Goal: Transaction & Acquisition: Download file/media

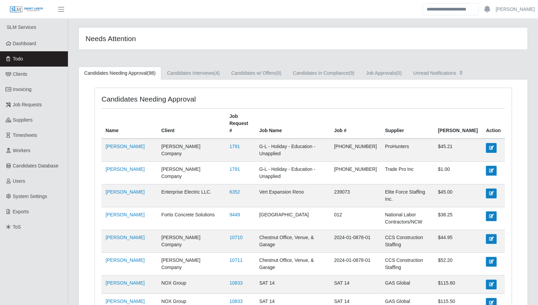
click at [33, 48] on link "Dashboard" at bounding box center [34, 43] width 68 height 15
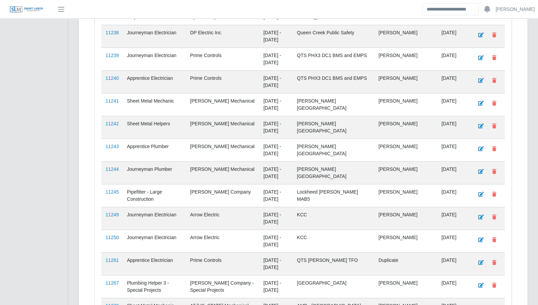
scroll to position [1727, 0]
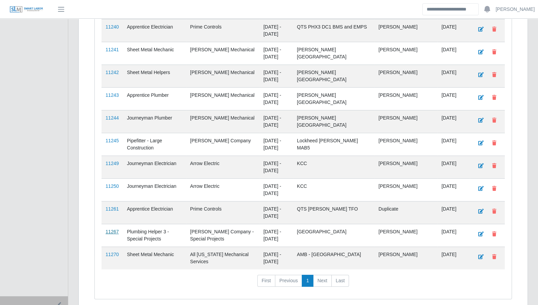
click at [114, 229] on link "11267" at bounding box center [112, 231] width 13 height 5
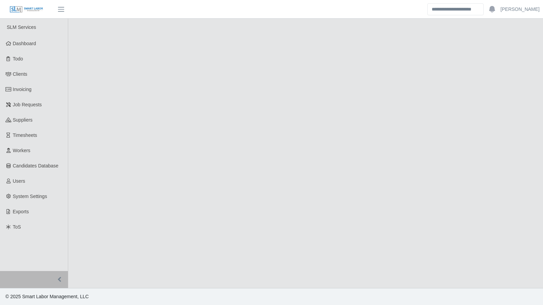
select select "****"
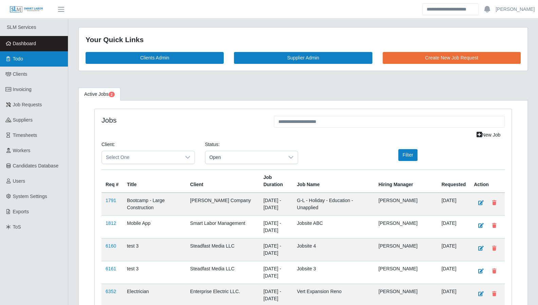
click at [12, 58] on link "Todo" at bounding box center [34, 58] width 68 height 15
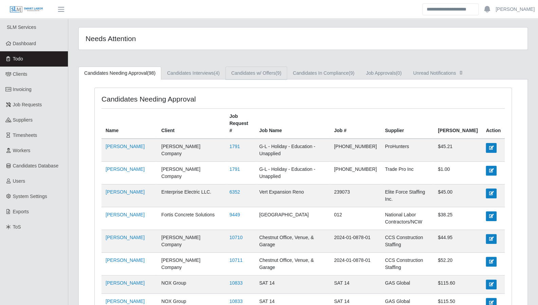
click at [266, 71] on link "Candidates w/ Offers (9)" at bounding box center [256, 73] width 62 height 13
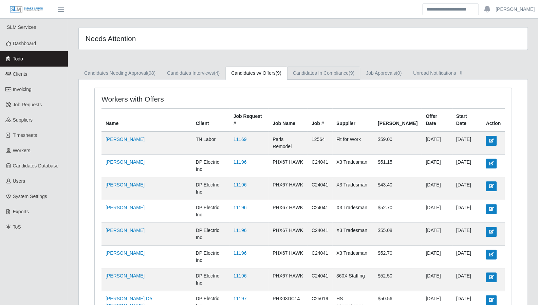
click at [337, 77] on link "Candidates In Compliance (9)" at bounding box center [323, 73] width 73 height 13
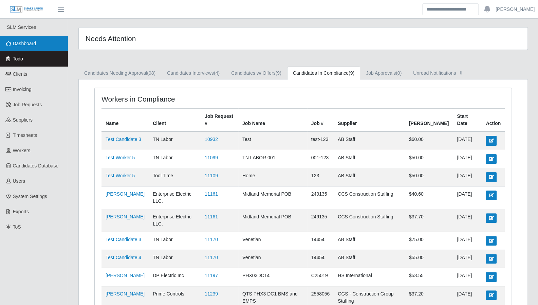
click at [35, 48] on link "Dashboard" at bounding box center [34, 43] width 68 height 15
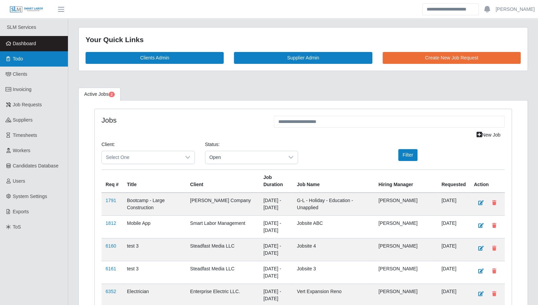
click at [28, 63] on link "Todo" at bounding box center [34, 58] width 68 height 15
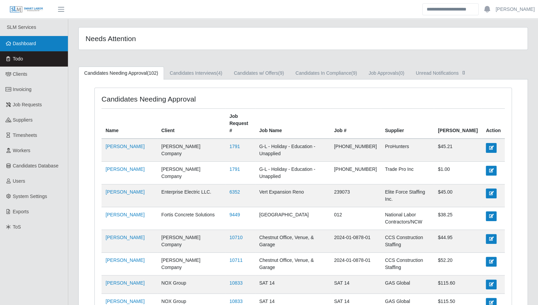
click at [33, 46] on span "Dashboard" at bounding box center [24, 43] width 23 height 5
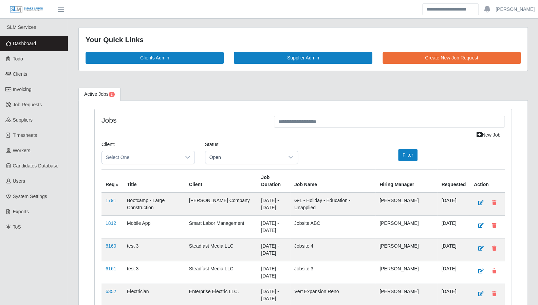
click at [32, 45] on span "Dashboard" at bounding box center [24, 43] width 23 height 5
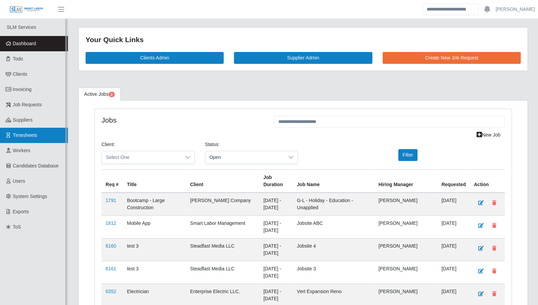
click at [22, 141] on link "Timesheets" at bounding box center [34, 135] width 68 height 15
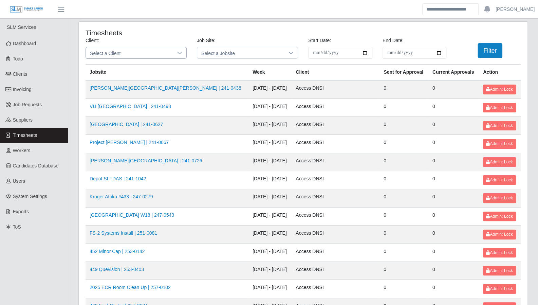
click at [177, 51] on icon at bounding box center [179, 52] width 5 height 5
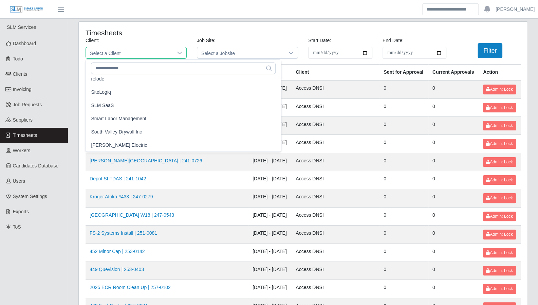
scroll to position [666, 0]
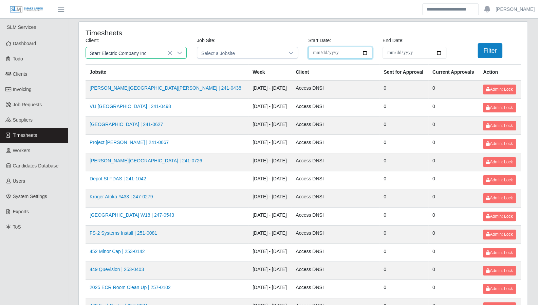
click at [345, 54] on input "**********" at bounding box center [340, 53] width 64 height 12
click at [368, 53] on input "**********" at bounding box center [340, 53] width 64 height 12
type input "**********"
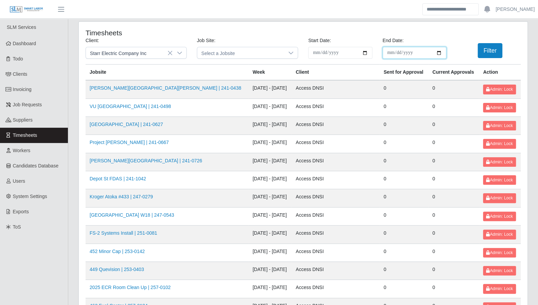
click at [438, 52] on input "End Date:" at bounding box center [414, 53] width 64 height 12
type input "**********"
click at [487, 48] on button "Filter" at bounding box center [489, 50] width 25 height 15
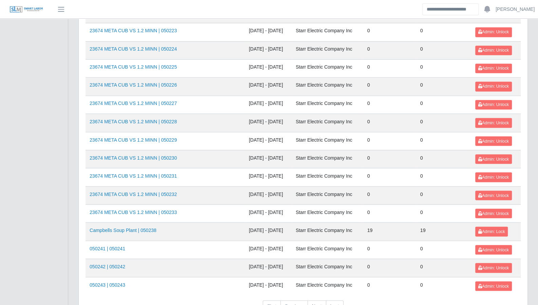
scroll to position [719, 0]
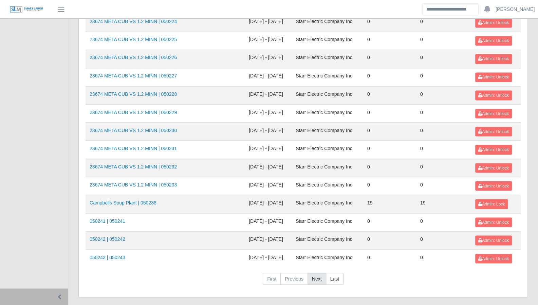
click at [319, 272] on link "Next" at bounding box center [316, 278] width 19 height 12
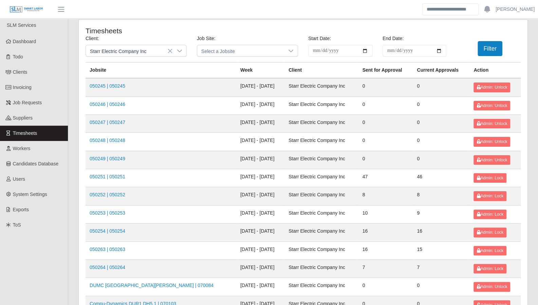
scroll to position [0, 0]
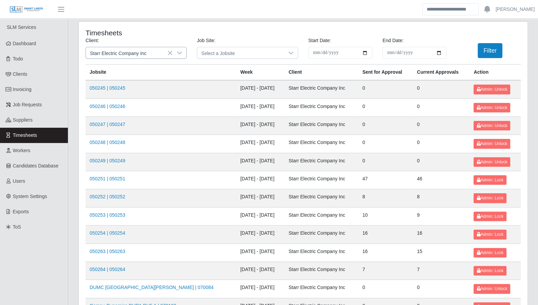
click at [181, 54] on icon at bounding box center [179, 52] width 5 height 5
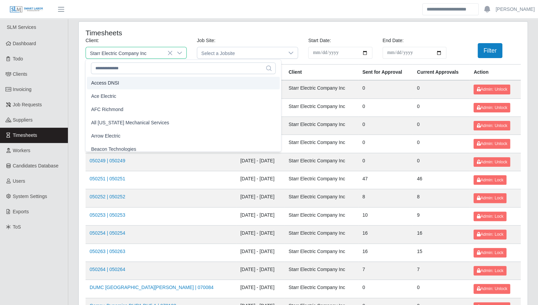
click at [145, 82] on li "Access DNSI" at bounding box center [183, 83] width 193 height 13
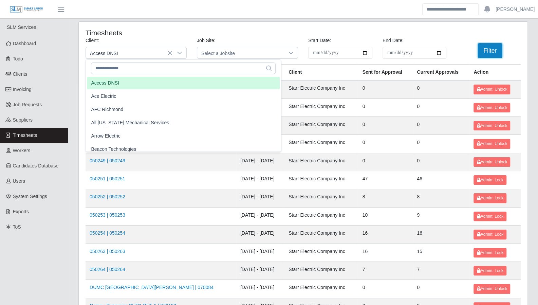
drag, startPoint x: 494, startPoint y: 48, endPoint x: 444, endPoint y: 54, distance: 50.3
click at [494, 49] on button "Filter" at bounding box center [489, 50] width 25 height 15
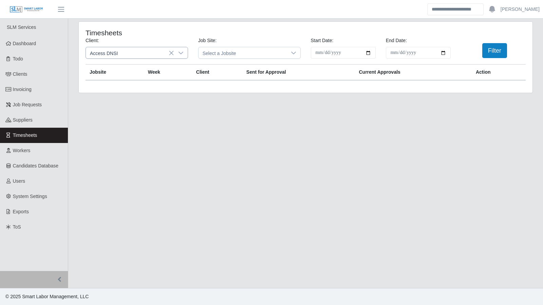
click at [181, 50] on icon at bounding box center [180, 52] width 5 height 5
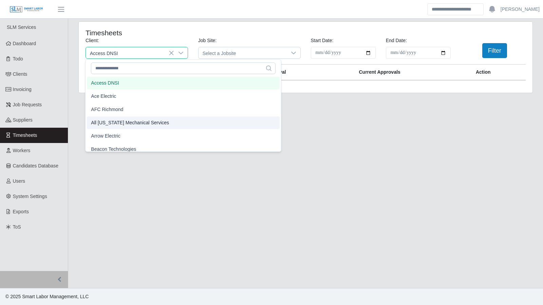
click at [142, 125] on span "All [US_STATE] Mechanical Services" at bounding box center [130, 122] width 78 height 7
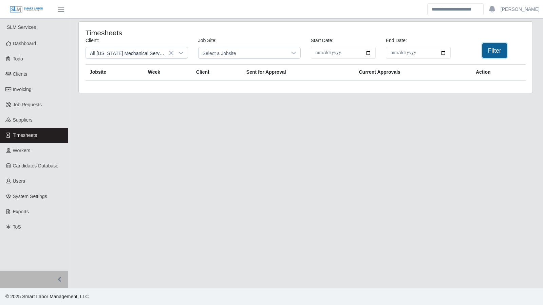
click at [490, 51] on button "Filter" at bounding box center [494, 50] width 25 height 15
click at [488, 51] on button "Filter" at bounding box center [494, 50] width 25 height 15
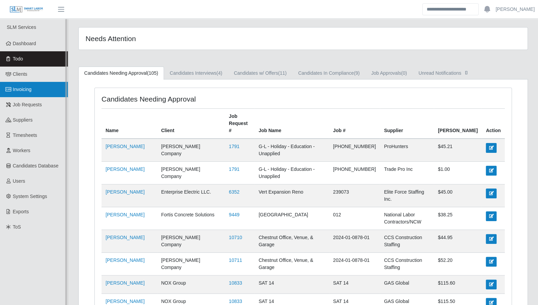
click at [25, 90] on span "Invoicing" at bounding box center [22, 89] width 19 height 5
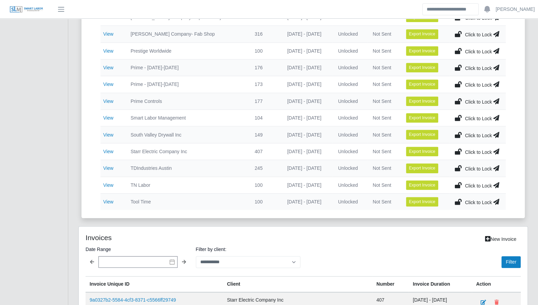
scroll to position [314, 0]
click at [222, 256] on select "**********" at bounding box center [248, 262] width 105 height 12
click at [196, 256] on select "**********" at bounding box center [248, 262] width 105 height 12
click at [512, 256] on button "Filter" at bounding box center [510, 262] width 19 height 12
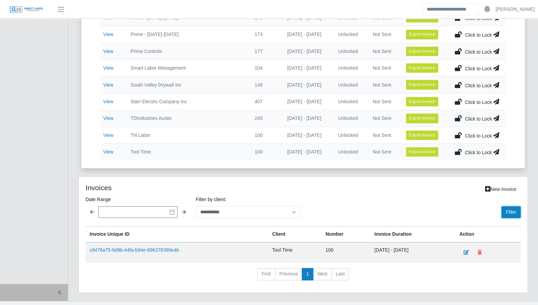
scroll to position [370, 0]
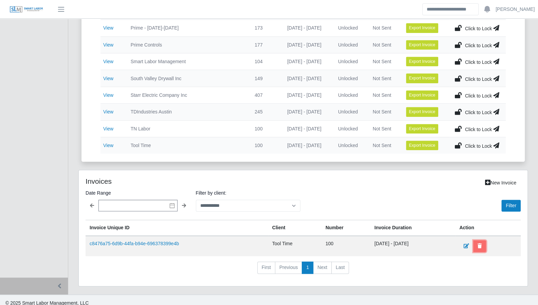
click at [482, 243] on icon at bounding box center [479, 245] width 4 height 5
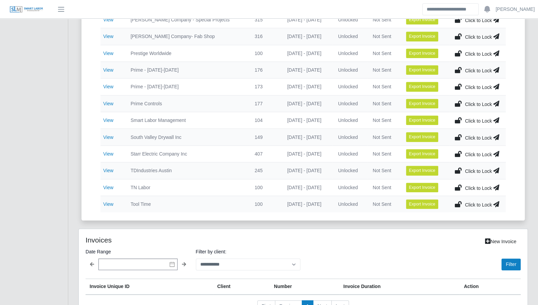
scroll to position [350, 0]
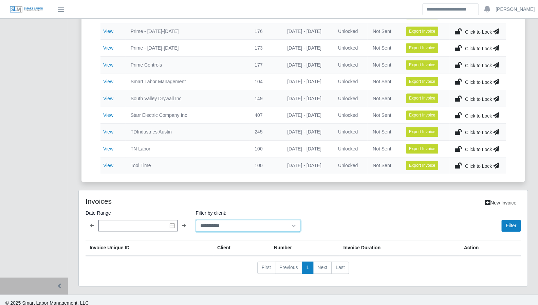
click at [233, 224] on select "**********" at bounding box center [248, 226] width 105 height 12
click at [196, 220] on select "**********" at bounding box center [248, 226] width 105 height 12
click at [509, 221] on button "Filter" at bounding box center [510, 226] width 19 height 12
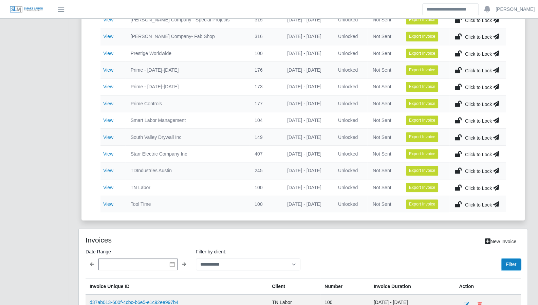
scroll to position [370, 0]
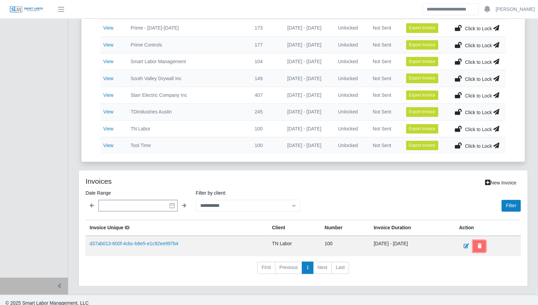
click at [481, 243] on icon at bounding box center [479, 245] width 4 height 5
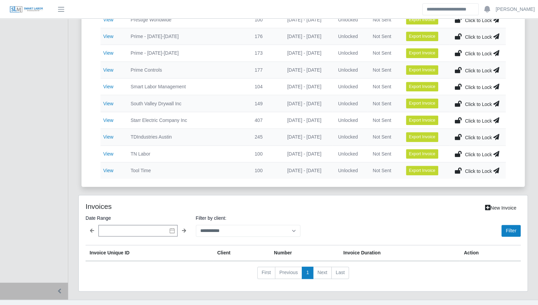
scroll to position [346, 0]
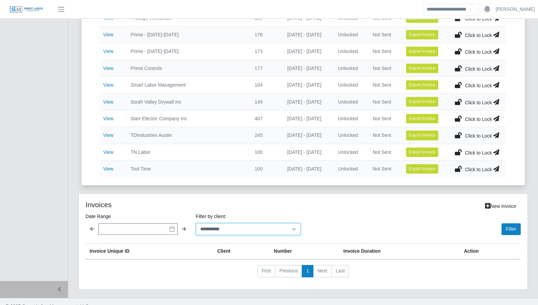
click at [252, 228] on select "**********" at bounding box center [248, 229] width 105 height 12
click at [196, 223] on select "**********" at bounding box center [248, 229] width 105 height 12
click at [507, 223] on button "Filter" at bounding box center [510, 229] width 19 height 12
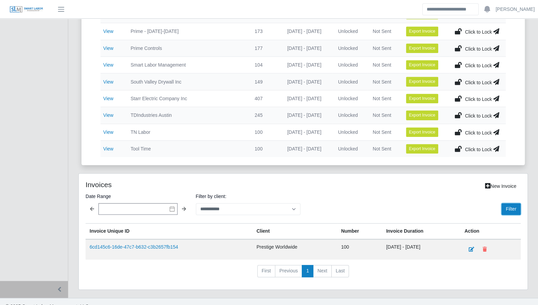
scroll to position [370, 0]
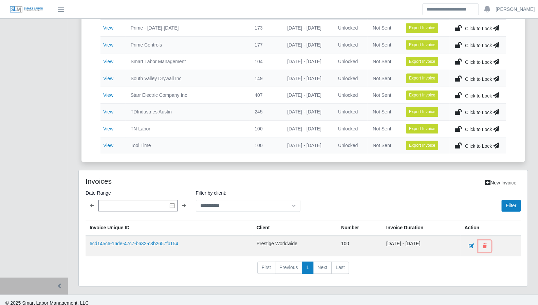
drag, startPoint x: 489, startPoint y: 240, endPoint x: 301, endPoint y: 23, distance: 287.5
click at [487, 243] on icon at bounding box center [485, 245] width 4 height 5
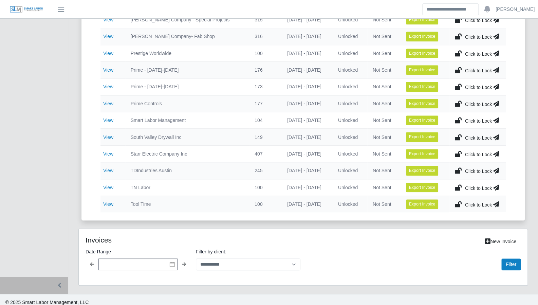
scroll to position [350, 0]
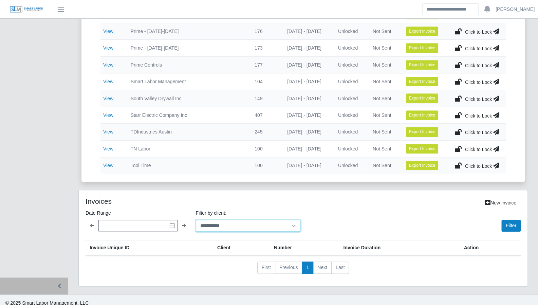
click at [263, 220] on select "**********" at bounding box center [248, 226] width 105 height 12
select select "**********"
click at [196, 220] on select "**********" at bounding box center [248, 226] width 105 height 12
click at [504, 220] on button "Filter" at bounding box center [510, 226] width 19 height 12
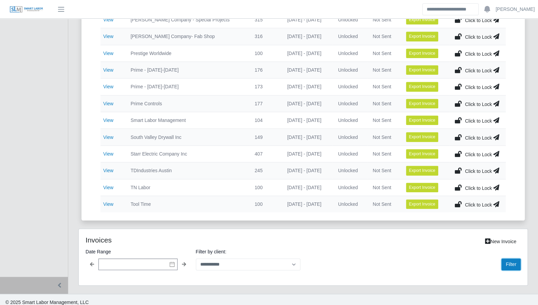
scroll to position [450, 0]
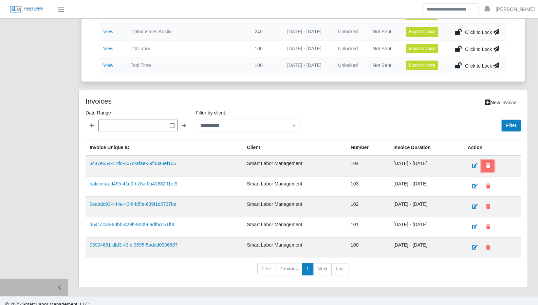
click at [493, 160] on button at bounding box center [487, 166] width 13 height 12
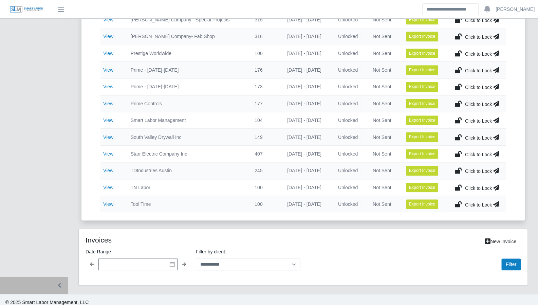
scroll to position [430, 0]
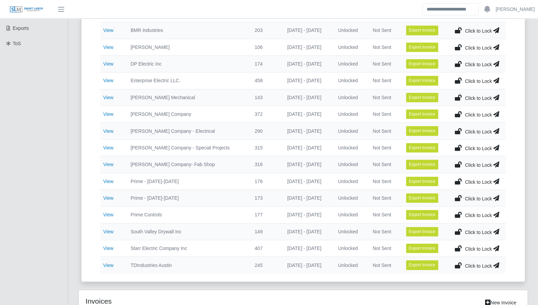
scroll to position [185, 0]
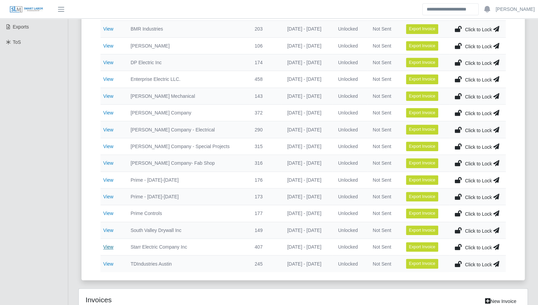
click at [111, 244] on link "View" at bounding box center [108, 246] width 10 height 5
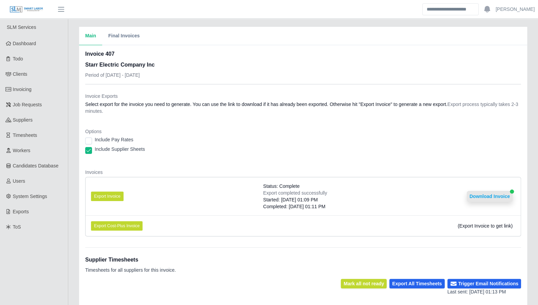
click at [494, 195] on button "Download Invoice" at bounding box center [490, 196] width 46 height 11
click at [488, 191] on button "Download Invoice" at bounding box center [490, 196] width 46 height 11
click at [490, 196] on button "Download Invoice" at bounding box center [490, 196] width 46 height 11
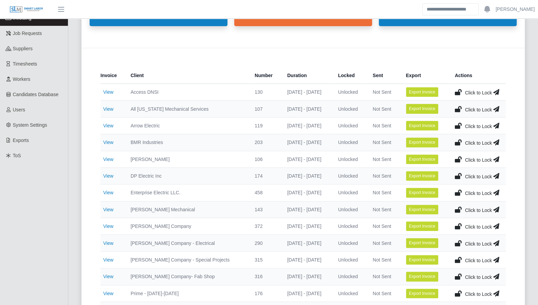
scroll to position [79, 0]
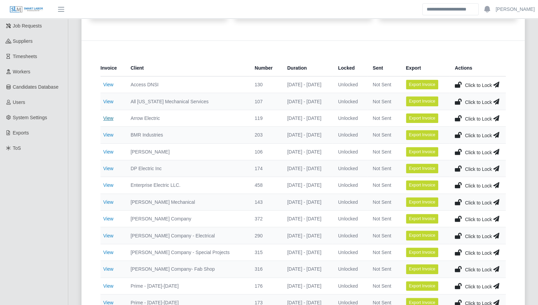
click at [112, 119] on link "View" at bounding box center [108, 117] width 10 height 5
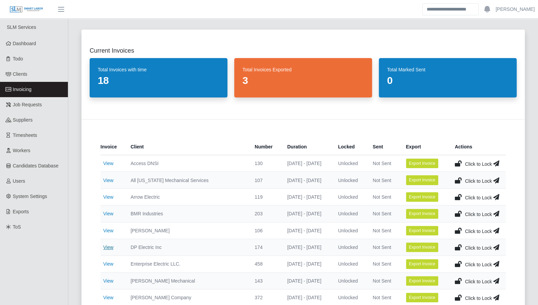
click at [109, 247] on link "View" at bounding box center [108, 246] width 10 height 5
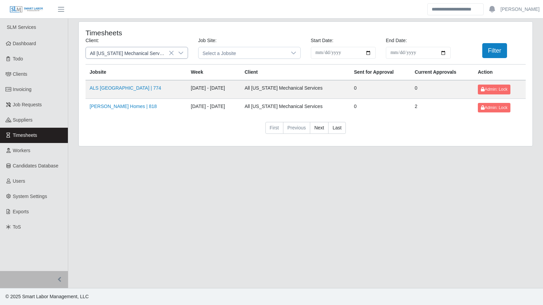
click at [181, 53] on icon at bounding box center [180, 52] width 5 height 5
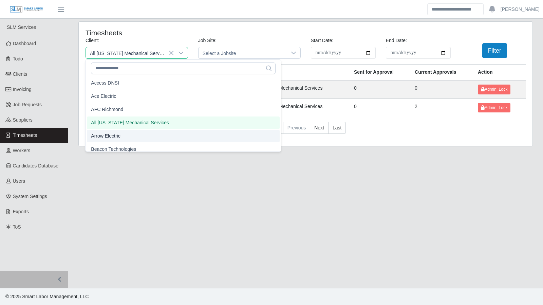
click at [138, 134] on li "Arrow Electric" at bounding box center [183, 136] width 193 height 13
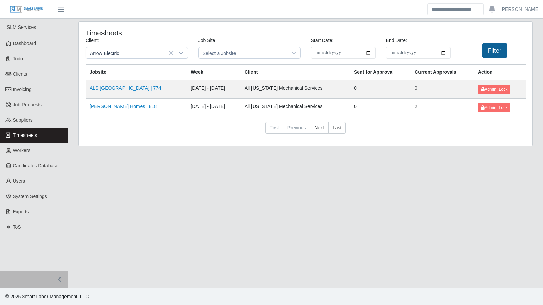
click at [495, 54] on button "Filter" at bounding box center [494, 50] width 25 height 15
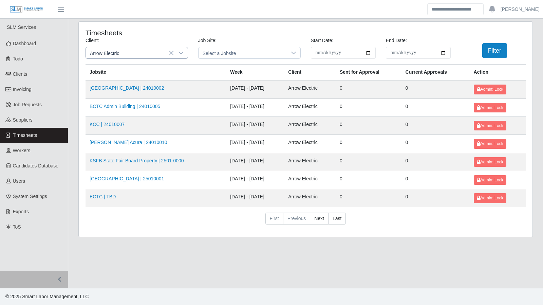
click at [180, 54] on icon at bounding box center [180, 52] width 5 height 5
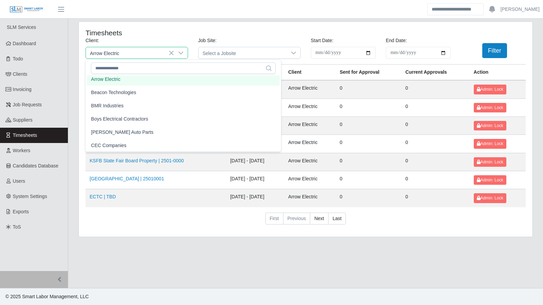
scroll to position [57, 0]
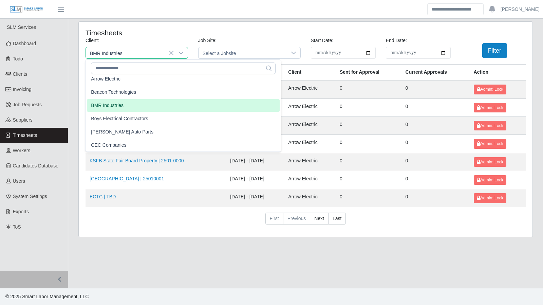
click at [140, 110] on li "BMR Industries" at bounding box center [183, 105] width 193 height 13
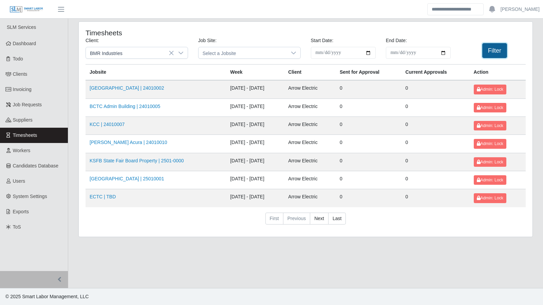
click at [486, 49] on button "Filter" at bounding box center [494, 50] width 25 height 15
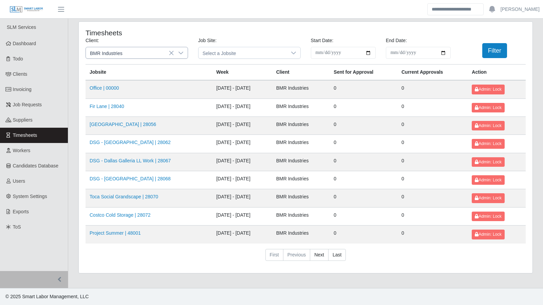
click at [180, 52] on icon at bounding box center [180, 52] width 5 height 5
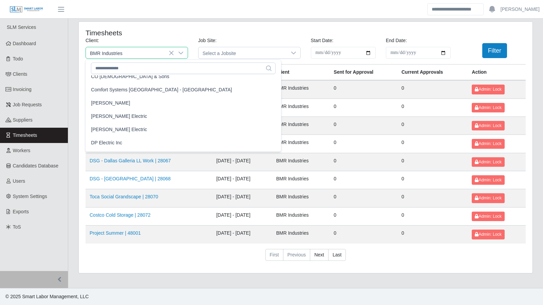
scroll to position [220, 0]
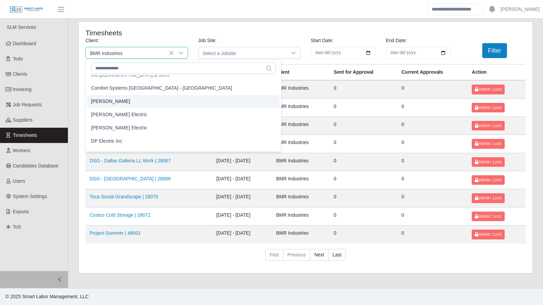
click at [143, 102] on li "[PERSON_NAME]" at bounding box center [183, 101] width 193 height 13
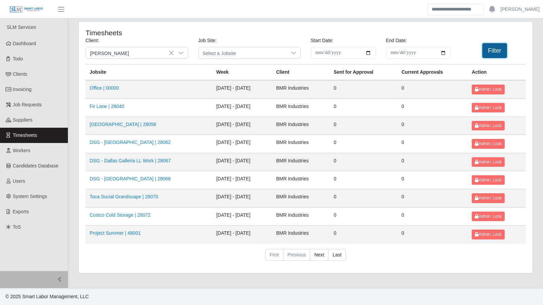
click at [487, 54] on button "Filter" at bounding box center [494, 50] width 25 height 15
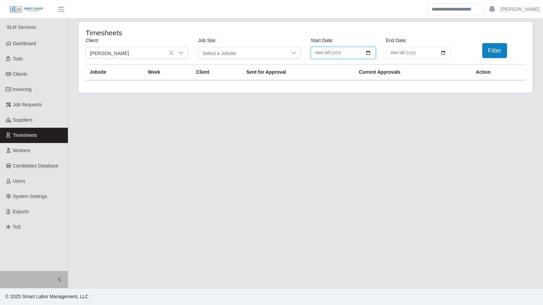
click at [370, 52] on input "**********" at bounding box center [343, 53] width 65 height 12
type input "**********"
click at [443, 53] on input "**********" at bounding box center [418, 53] width 65 height 12
type input "**********"
click at [488, 57] on button "Filter" at bounding box center [494, 50] width 25 height 15
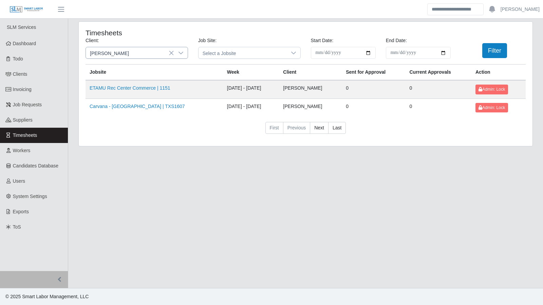
click at [185, 54] on div at bounding box center [181, 52] width 14 height 11
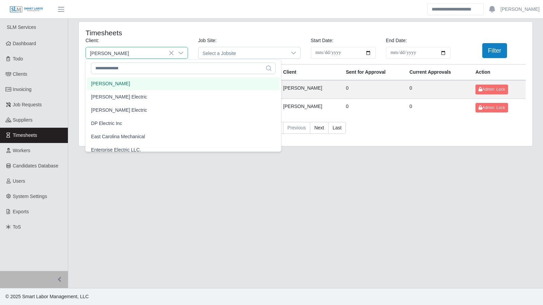
scroll to position [249, 0]
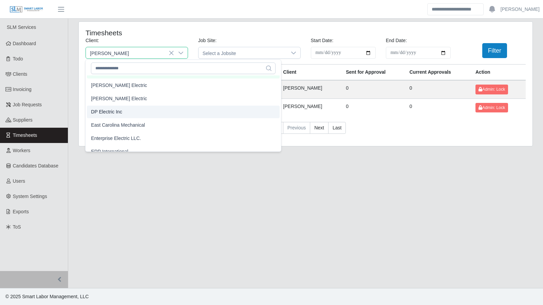
click at [131, 113] on li "DP Electric Inc" at bounding box center [183, 112] width 193 height 13
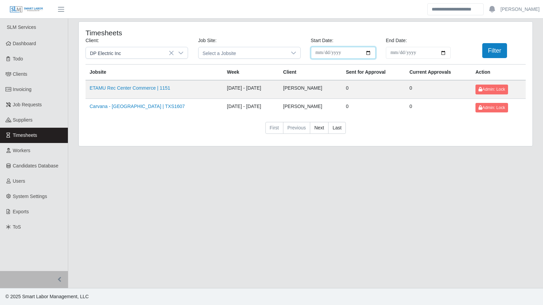
click at [369, 52] on input "**********" at bounding box center [343, 53] width 65 height 12
type input "**********"
click at [441, 52] on input "**********" at bounding box center [418, 53] width 65 height 12
type input "**********"
click at [506, 53] on button "Filter" at bounding box center [494, 50] width 25 height 15
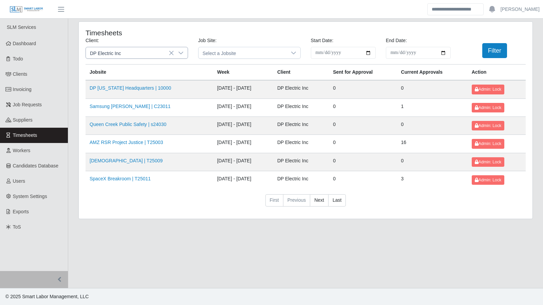
click at [181, 52] on icon at bounding box center [180, 52] width 5 height 5
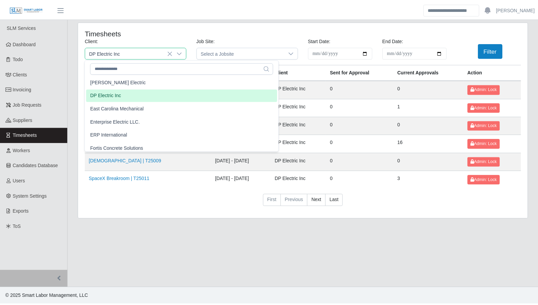
scroll to position [266, 0]
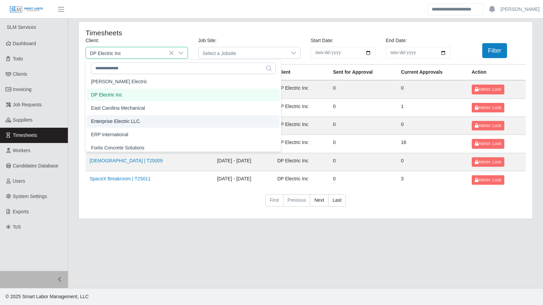
click at [133, 126] on li "Enterprise Electric LLC." at bounding box center [183, 121] width 193 height 13
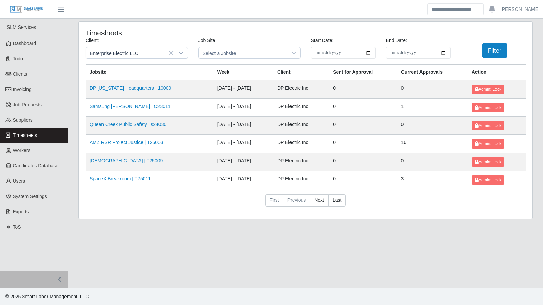
click at [370, 51] on input "**********" at bounding box center [343, 53] width 65 height 12
type input "**********"
click at [446, 53] on input "**********" at bounding box center [418, 53] width 65 height 12
type input "**********"
click at [496, 54] on button "Filter" at bounding box center [494, 50] width 25 height 15
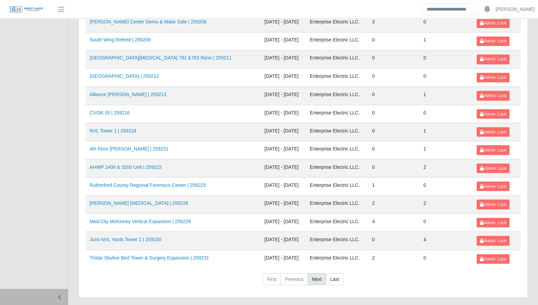
scroll to position [719, 0]
click at [317, 272] on link "Next" at bounding box center [316, 278] width 19 height 12
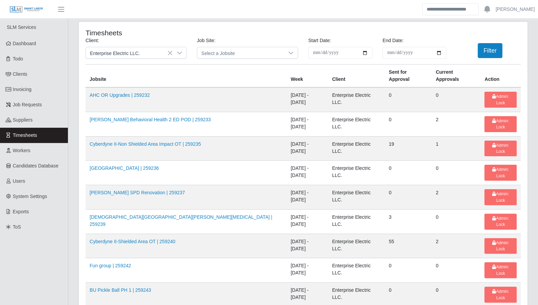
scroll to position [0, 0]
click at [181, 51] on icon at bounding box center [179, 52] width 5 height 5
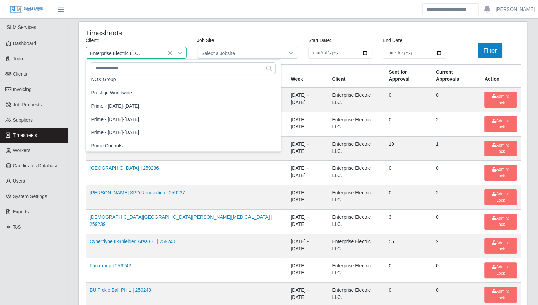
scroll to position [560, 0]
click at [155, 141] on li "Prime Controls" at bounding box center [183, 144] width 193 height 13
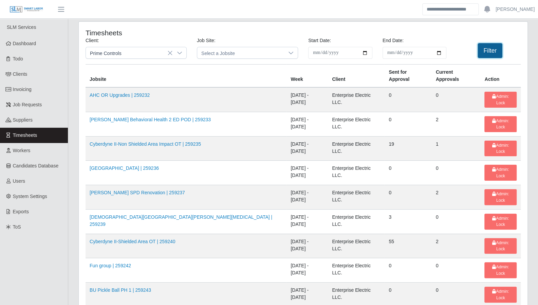
click at [485, 48] on button "Filter" at bounding box center [489, 50] width 25 height 15
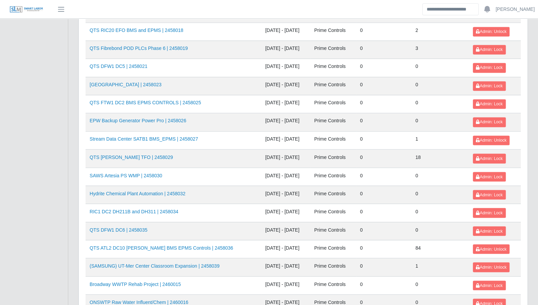
scroll to position [719, 0]
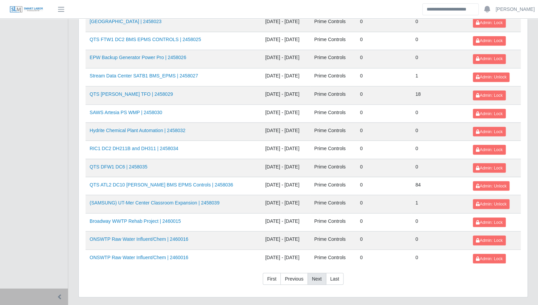
click at [313, 272] on link "Next" at bounding box center [316, 278] width 19 height 12
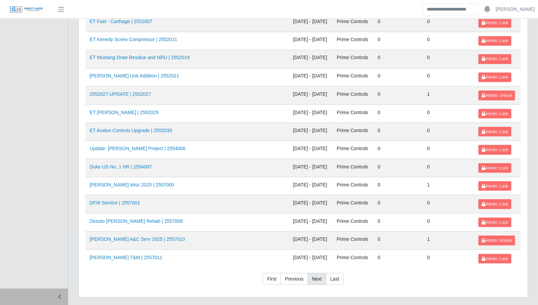
click at [316, 272] on link "Next" at bounding box center [316, 278] width 19 height 12
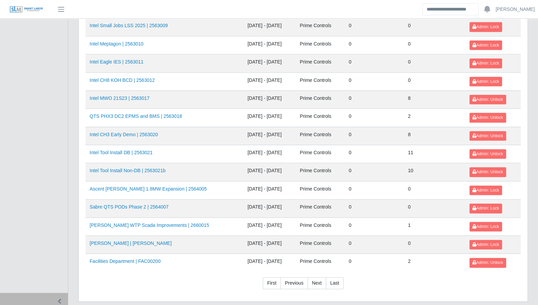
scroll to position [470, 0]
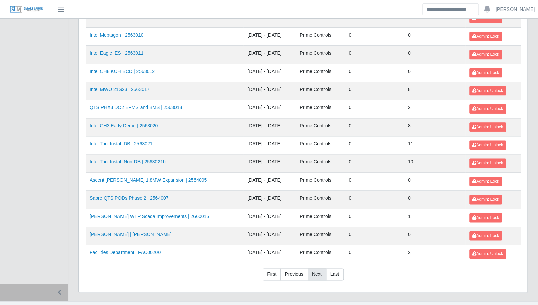
click at [321, 268] on link "Next" at bounding box center [316, 274] width 19 height 12
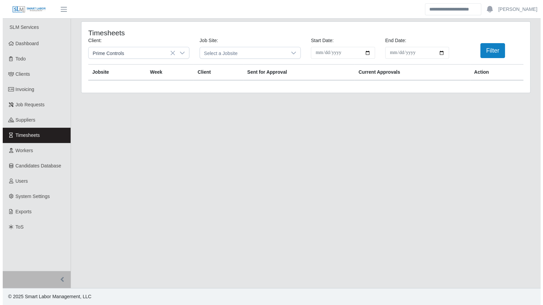
scroll to position [0, 0]
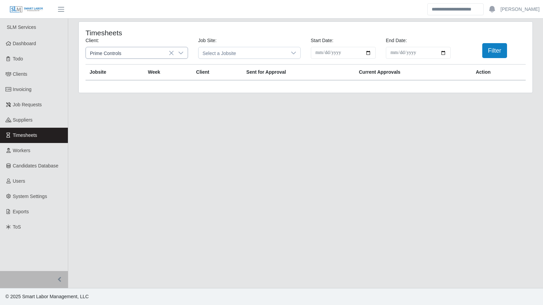
click at [180, 55] on icon at bounding box center [180, 52] width 5 height 5
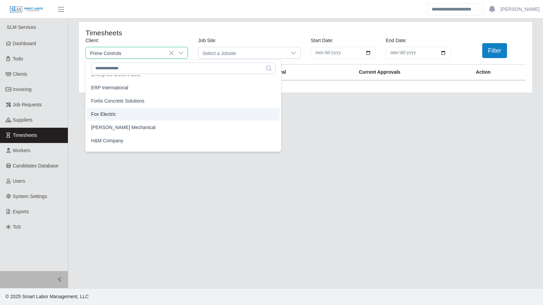
scroll to position [311, 0]
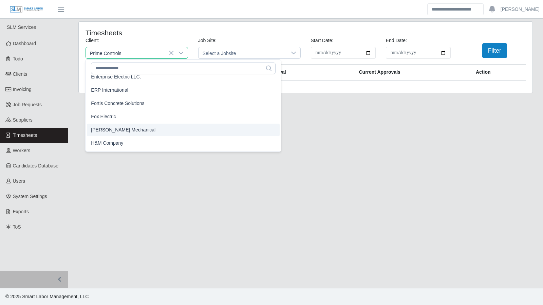
click at [157, 130] on li "[PERSON_NAME] Mechanical" at bounding box center [183, 130] width 193 height 13
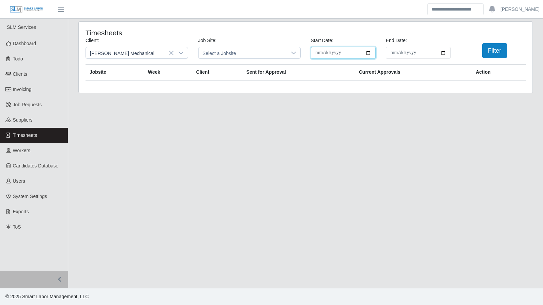
click at [367, 54] on input "**********" at bounding box center [343, 53] width 65 height 12
type input "**********"
click at [443, 51] on input "**********" at bounding box center [418, 53] width 65 height 12
type input "**********"
click at [493, 55] on button "Filter" at bounding box center [494, 50] width 25 height 15
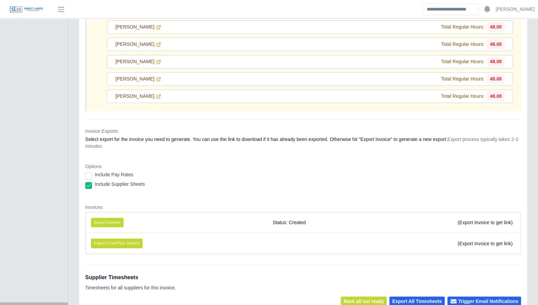
scroll to position [237, 0]
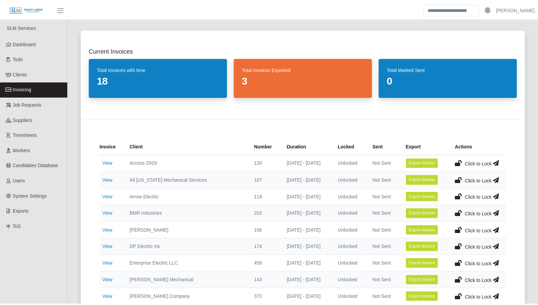
scroll to position [79, 0]
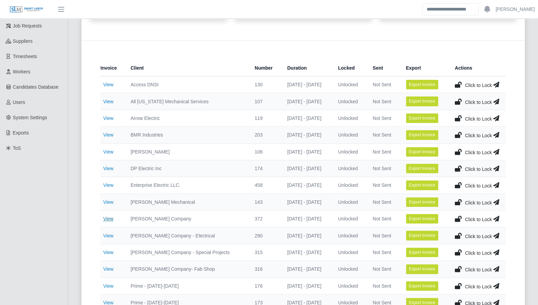
click at [113, 216] on link "View" at bounding box center [108, 218] width 10 height 5
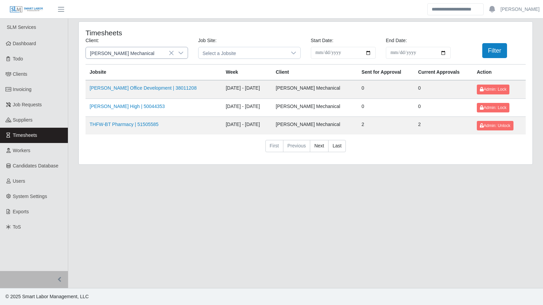
click at [180, 51] on icon at bounding box center [180, 52] width 5 height 5
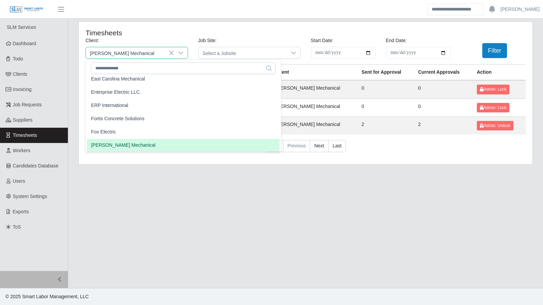
scroll to position [293, 0]
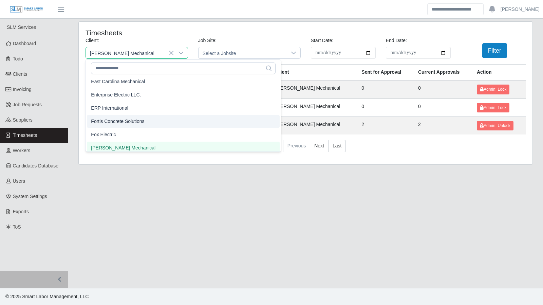
click at [145, 121] on li "Fortis Concrete Solutions" at bounding box center [183, 121] width 193 height 13
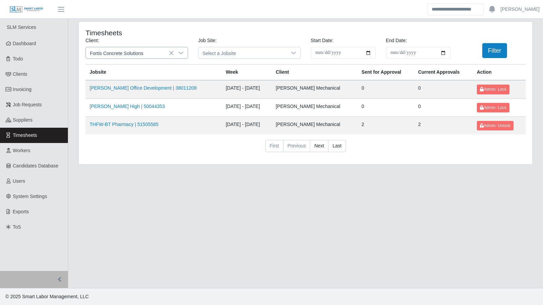
click at [182, 52] on icon at bounding box center [180, 53] width 5 height 3
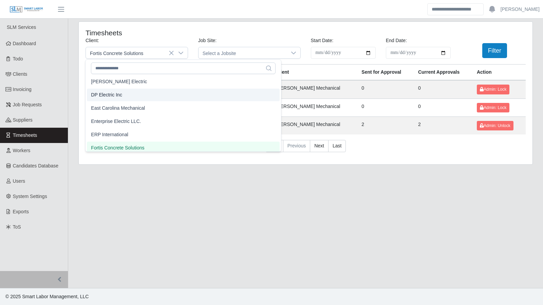
scroll to position [0, 0]
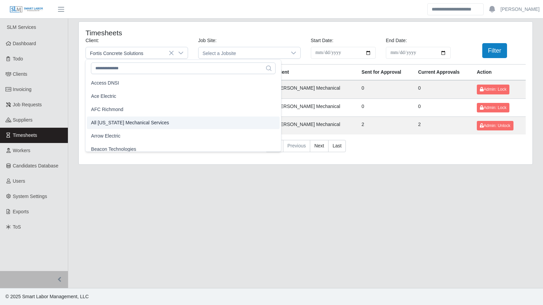
click at [158, 120] on li "All [US_STATE] Mechanical Services" at bounding box center [183, 122] width 193 height 13
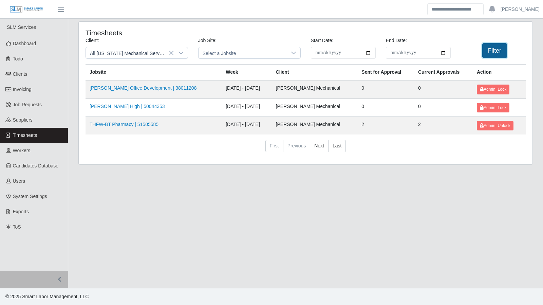
click at [498, 48] on button "Filter" at bounding box center [494, 50] width 25 height 15
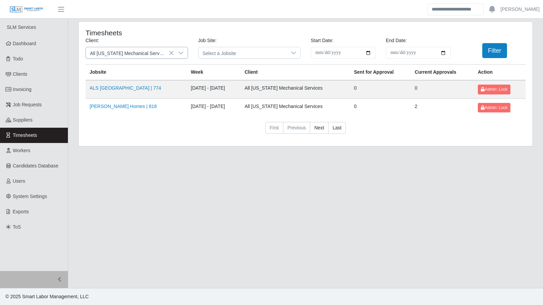
click at [183, 50] on icon at bounding box center [180, 52] width 5 height 5
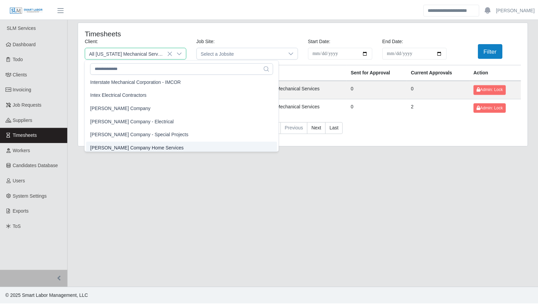
scroll to position [416, 0]
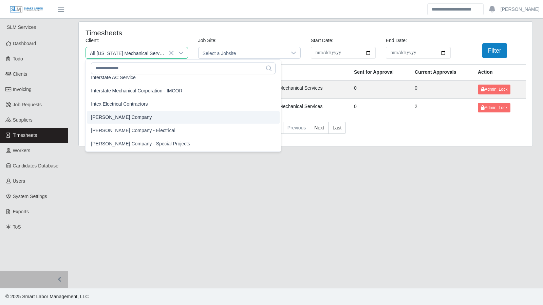
click at [130, 118] on li "[PERSON_NAME] Company" at bounding box center [183, 117] width 193 height 13
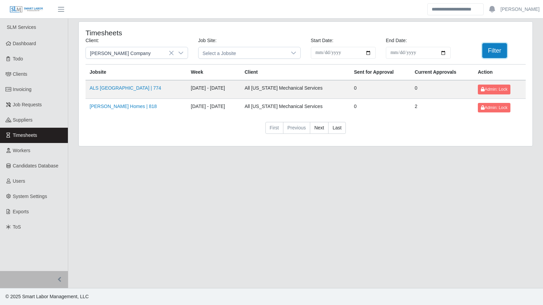
click at [485, 48] on button "Filter" at bounding box center [494, 50] width 25 height 15
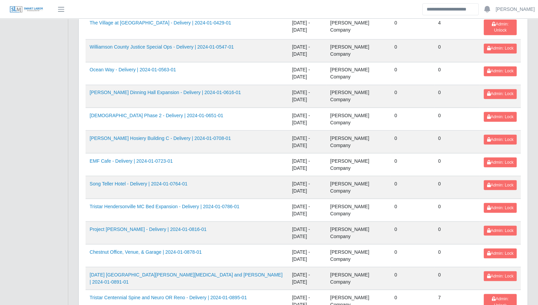
scroll to position [719, 0]
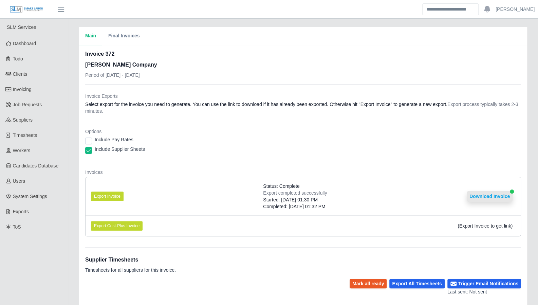
click at [486, 192] on button "Download Invoice" at bounding box center [490, 196] width 46 height 11
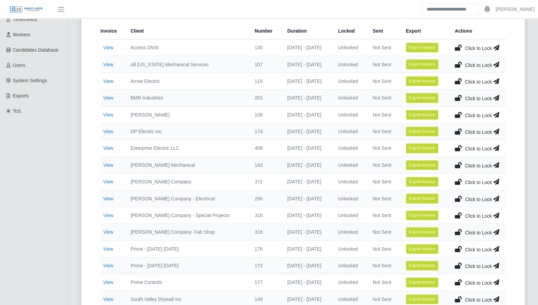
scroll to position [144, 0]
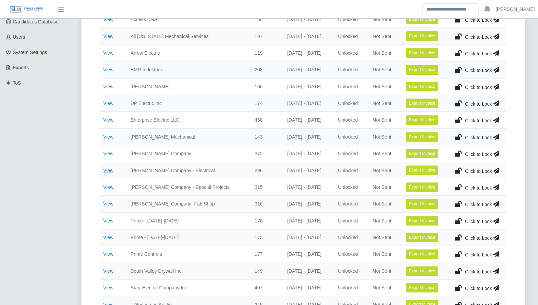
click at [110, 169] on link "View" at bounding box center [108, 170] width 10 height 5
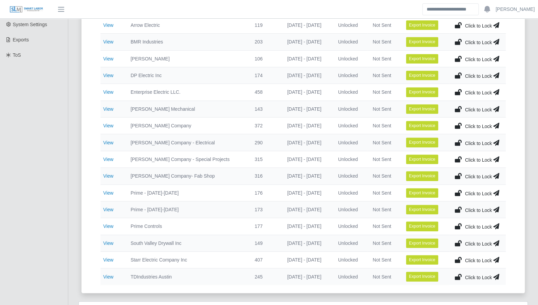
scroll to position [172, 0]
click at [109, 157] on link "View" at bounding box center [108, 158] width 10 height 5
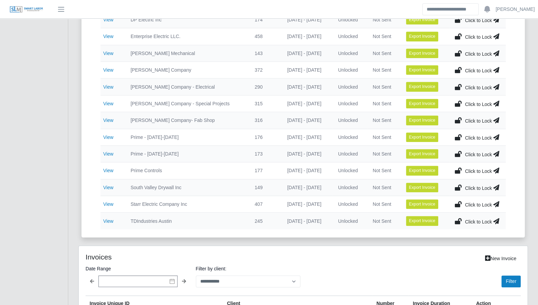
scroll to position [228, 0]
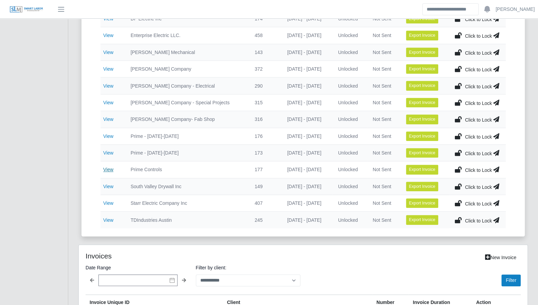
click at [107, 167] on link "View" at bounding box center [108, 169] width 10 height 5
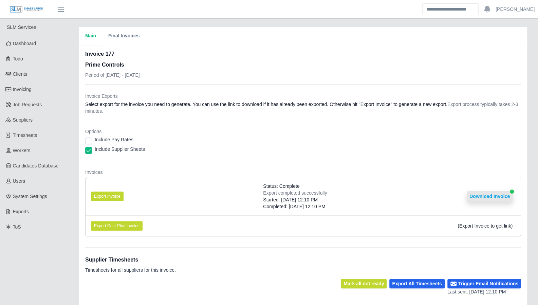
click at [497, 194] on button "Download Invoice" at bounding box center [490, 196] width 46 height 11
click at [481, 197] on button "Download Invoice" at bounding box center [490, 196] width 46 height 11
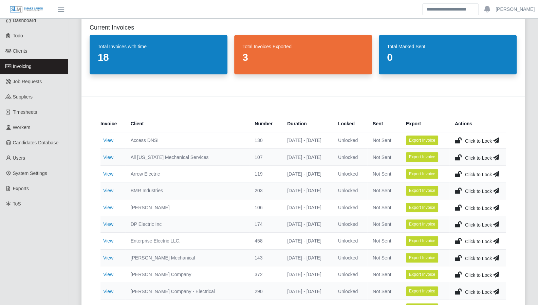
scroll to position [23, 0]
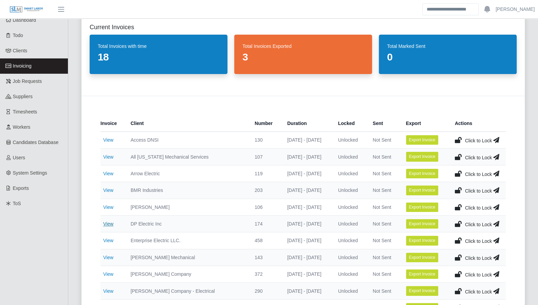
click at [112, 221] on link "View" at bounding box center [108, 223] width 10 height 5
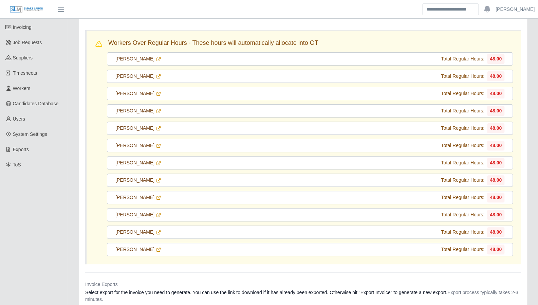
scroll to position [88, 0]
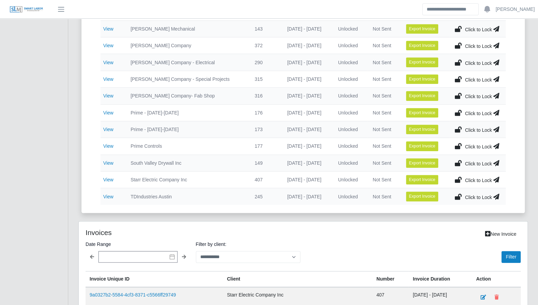
scroll to position [245, 0]
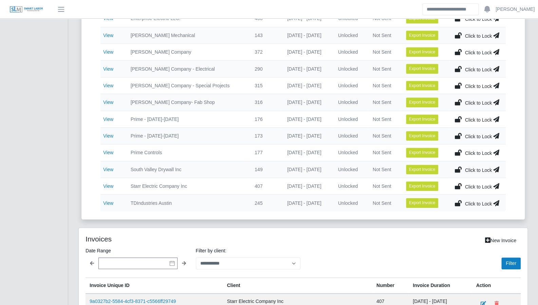
click at [112, 86] on link "View" at bounding box center [108, 85] width 10 height 5
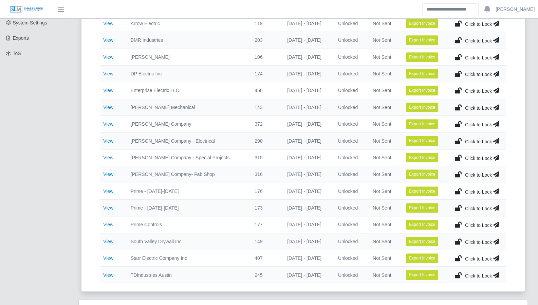
scroll to position [174, 0]
click at [110, 189] on link "View" at bounding box center [108, 190] width 10 height 5
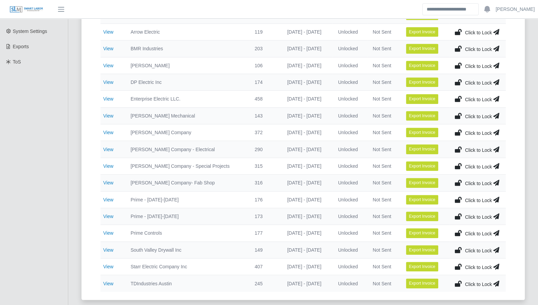
scroll to position [165, 0]
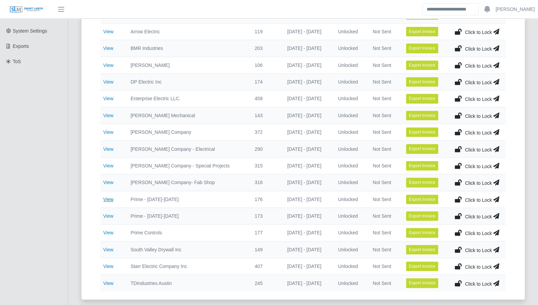
click at [106, 196] on link "View" at bounding box center [108, 198] width 10 height 5
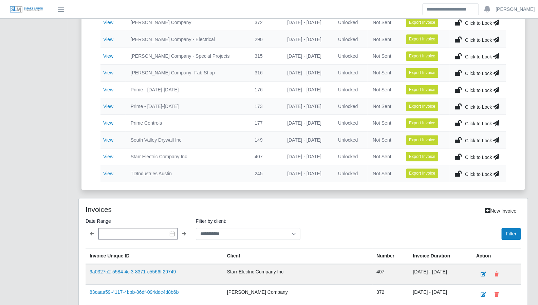
scroll to position [249, 0]
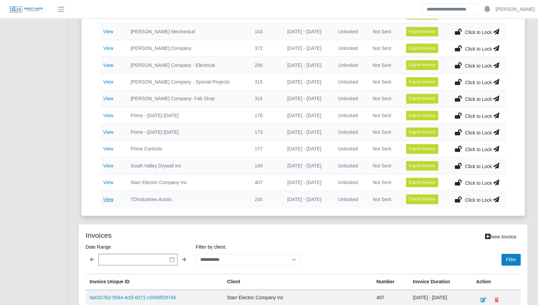
click at [111, 196] on link "View" at bounding box center [108, 198] width 10 height 5
